Goal: Information Seeking & Learning: Learn about a topic

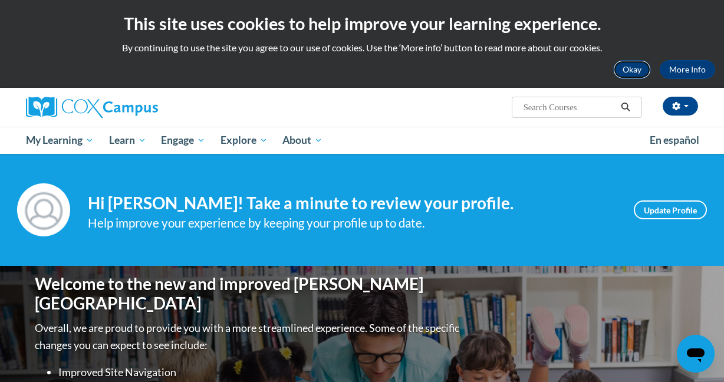
click at [637, 70] on button "Okay" at bounding box center [632, 69] width 38 height 19
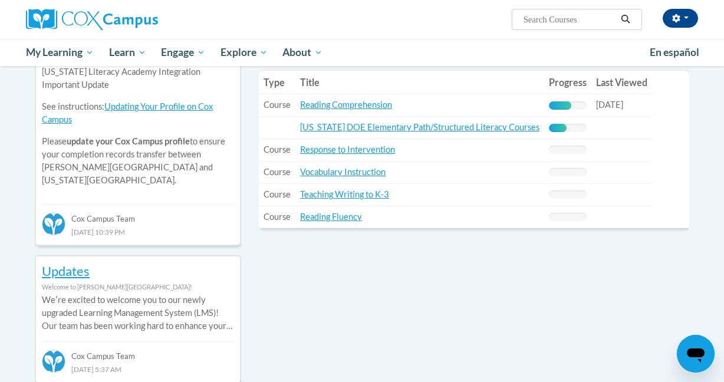
scroll to position [440, 0]
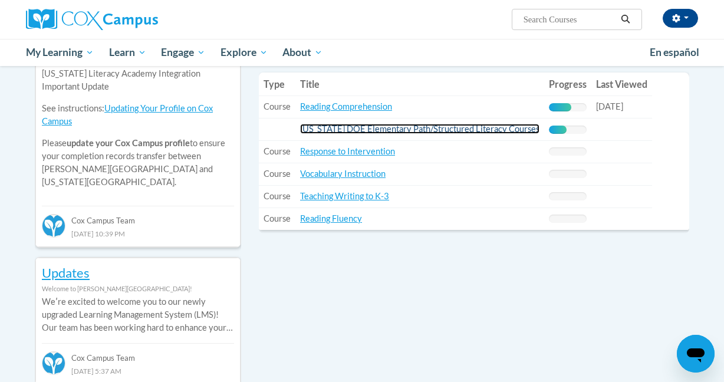
click at [486, 130] on link "[US_STATE] DOE Elementary Path/Structured Literacy Courses" at bounding box center [419, 129] width 239 height 10
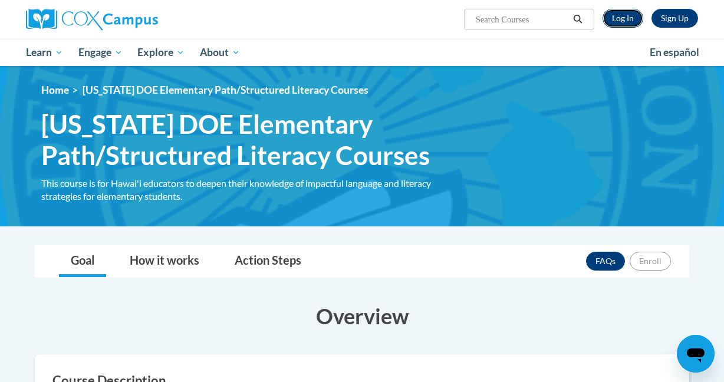
click at [627, 18] on link "Log In" at bounding box center [623, 18] width 41 height 19
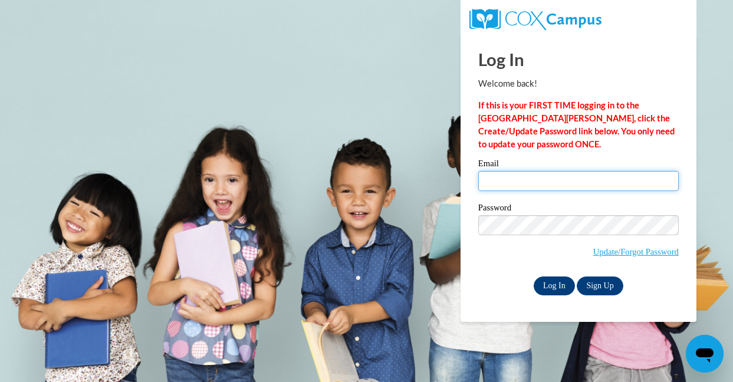
type input "katherine.nakamura@k12.hi.us"
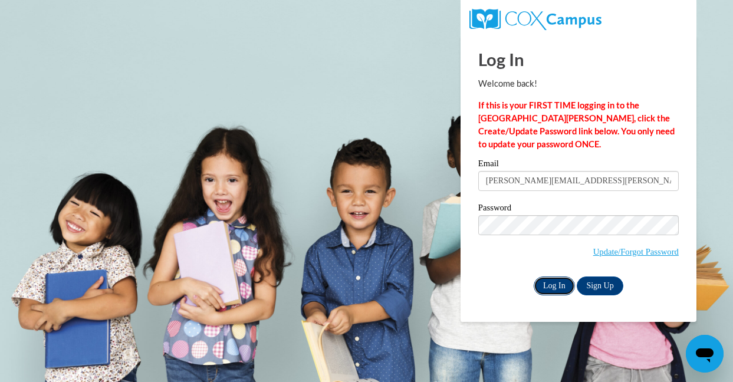
click at [564, 279] on input "Log In" at bounding box center [554, 286] width 41 height 19
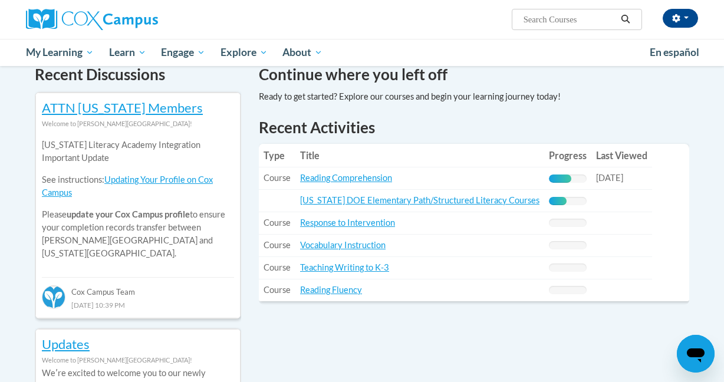
scroll to position [370, 0]
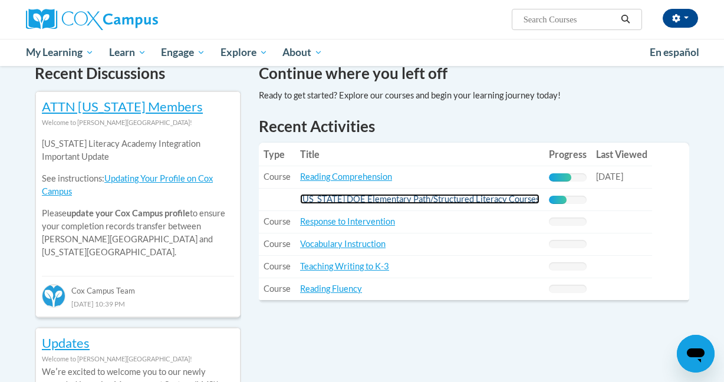
click at [476, 197] on link "[US_STATE] DOE Elementary Path/Structured Literacy Courses" at bounding box center [419, 199] width 239 height 10
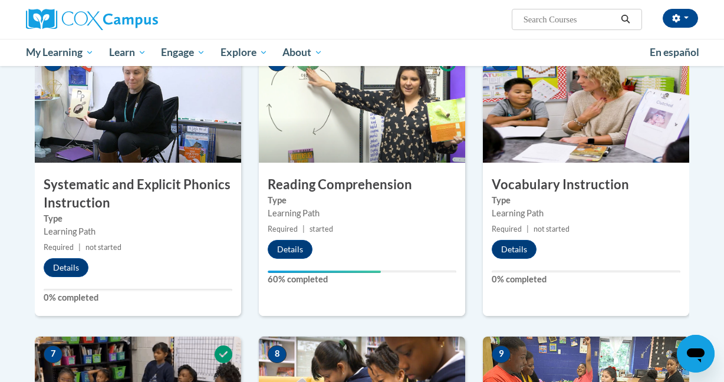
scroll to position [632, 0]
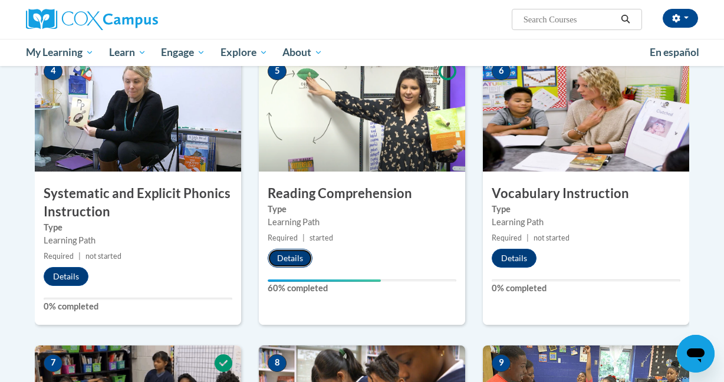
click at [294, 260] on button "Details" at bounding box center [290, 258] width 45 height 19
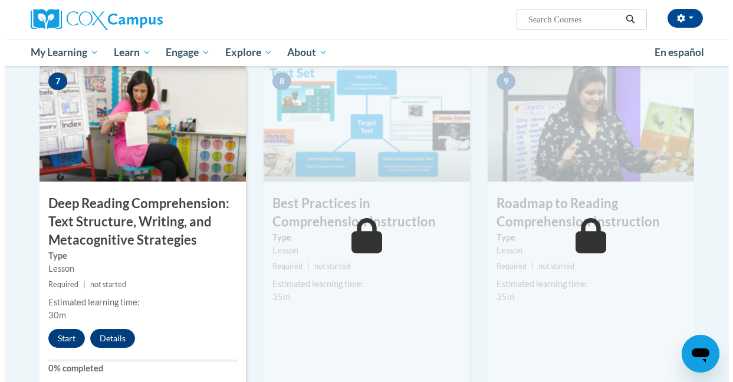
scroll to position [901, 0]
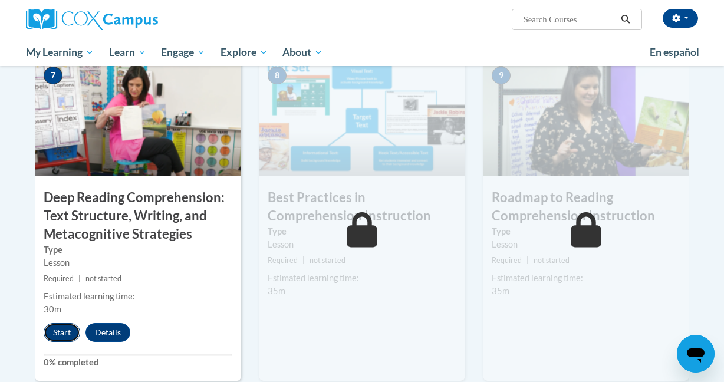
click at [55, 331] on button "Start" at bounding box center [62, 332] width 37 height 19
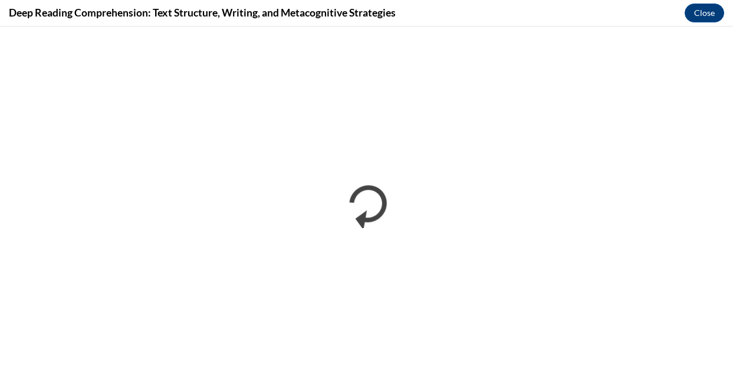
scroll to position [0, 0]
